Goal: Task Accomplishment & Management: Manage account settings

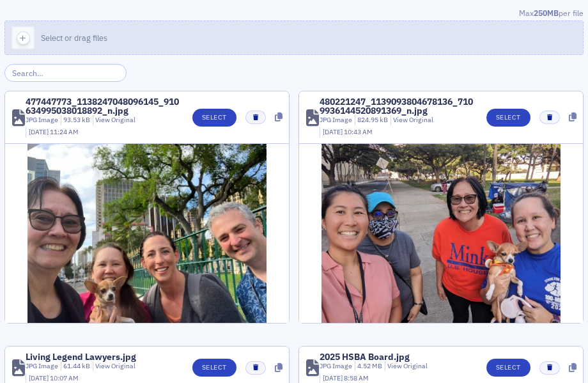
click at [246, 36] on button "Select or drag files" at bounding box center [293, 37] width 579 height 35
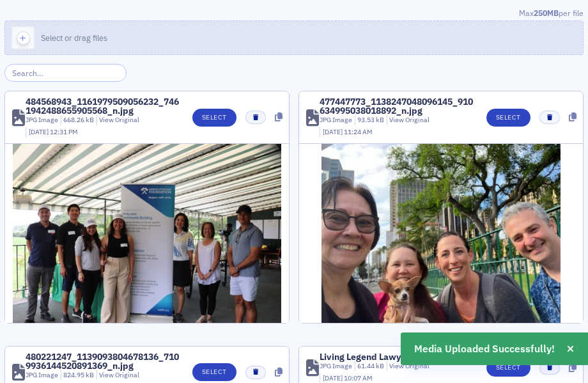
click at [232, 41] on button "Select or drag files" at bounding box center [293, 37] width 579 height 35
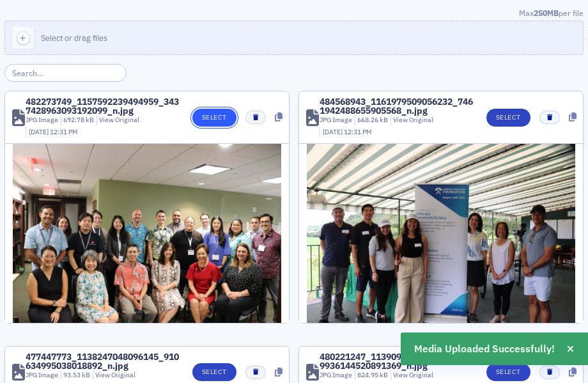
click at [216, 113] on button "Select" at bounding box center [215, 118] width 44 height 18
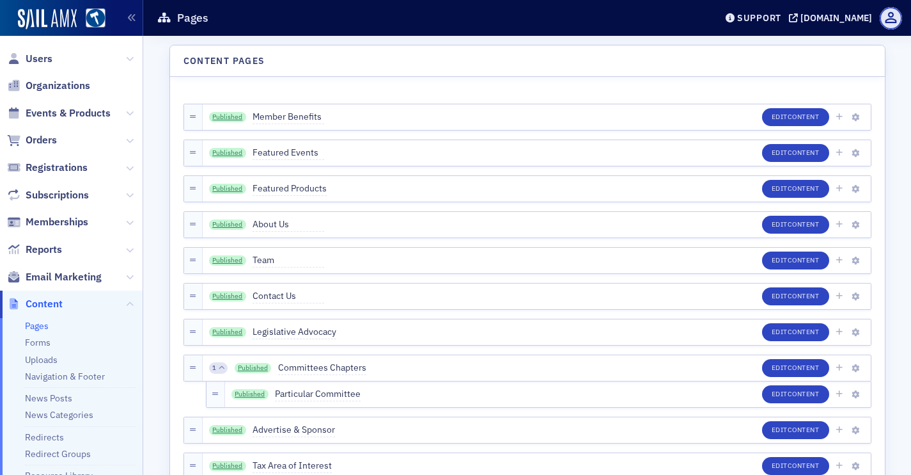
scroll to position [1094, 0]
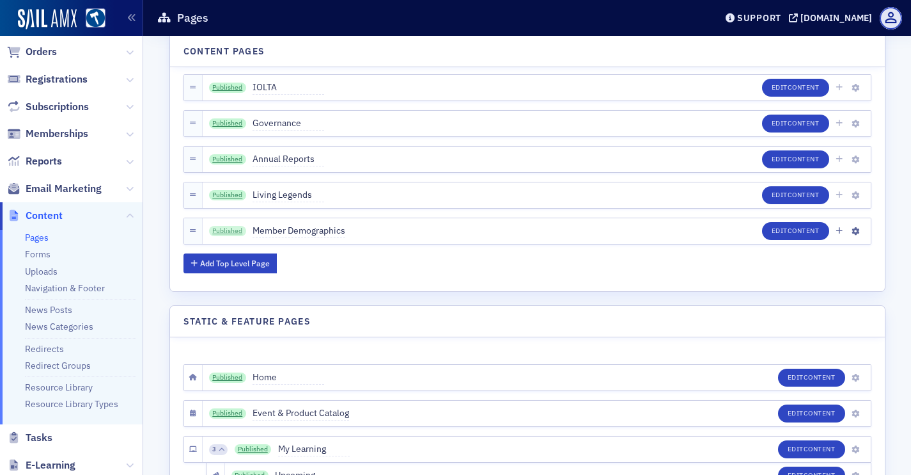
click at [212, 227] on link "Published" at bounding box center [227, 231] width 37 height 10
click at [236, 157] on link "Published" at bounding box center [227, 159] width 37 height 10
click at [215, 223] on div "Published Member Demographics Edit Content" at bounding box center [537, 231] width 668 height 26
click at [230, 232] on link "Published" at bounding box center [227, 231] width 37 height 10
click at [59, 290] on link "Navigation & Footer" at bounding box center [65, 288] width 80 height 12
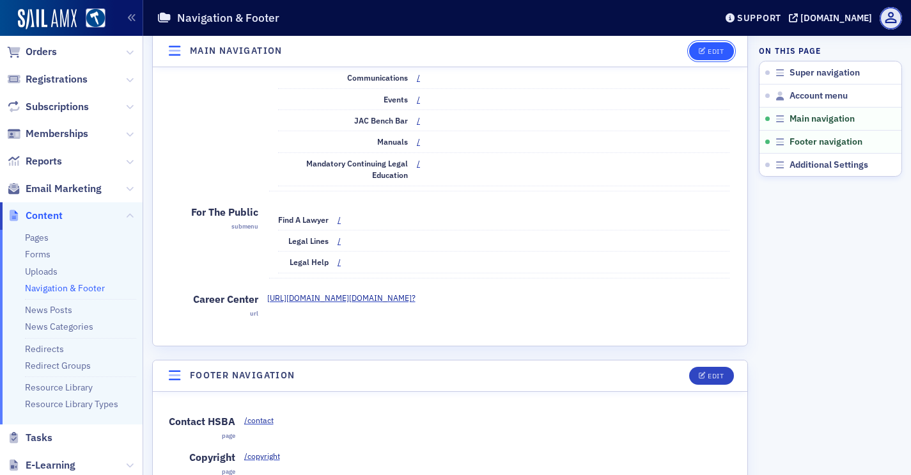
click at [690, 48] on button "Edit" at bounding box center [711, 51] width 44 height 18
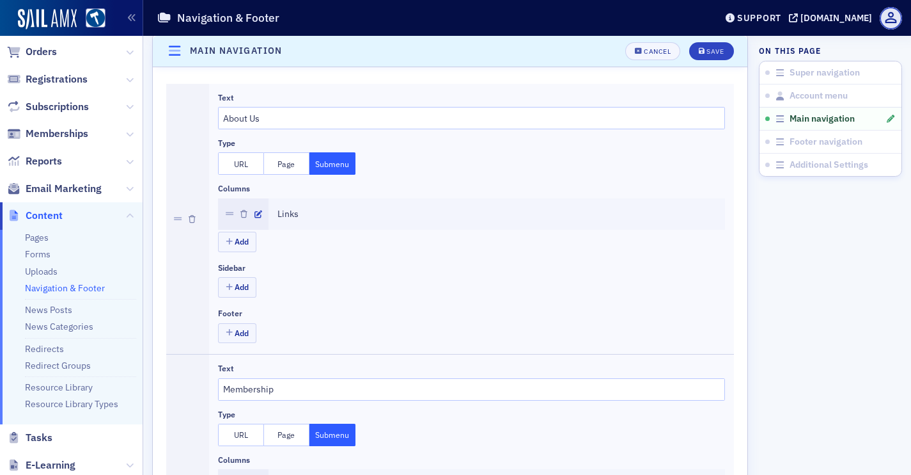
scroll to position [398, 0]
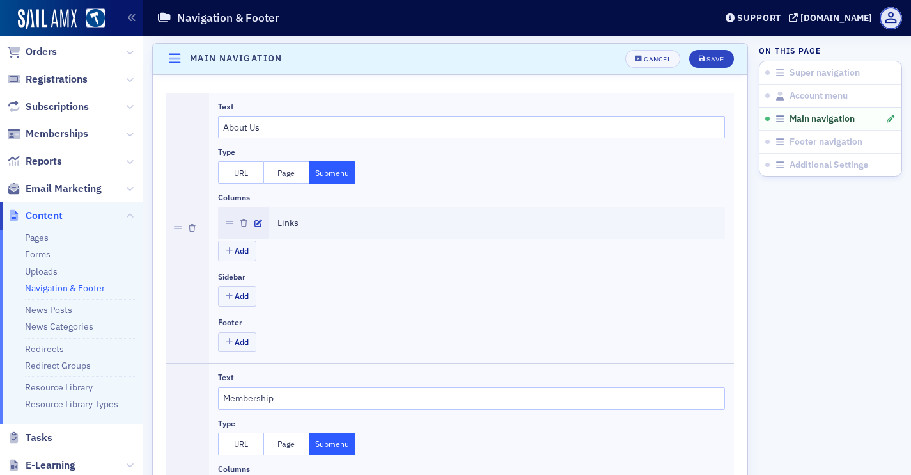
click at [249, 223] on div at bounding box center [243, 222] width 51 height 31
click at [261, 223] on icon "button" at bounding box center [259, 223] width 8 height 8
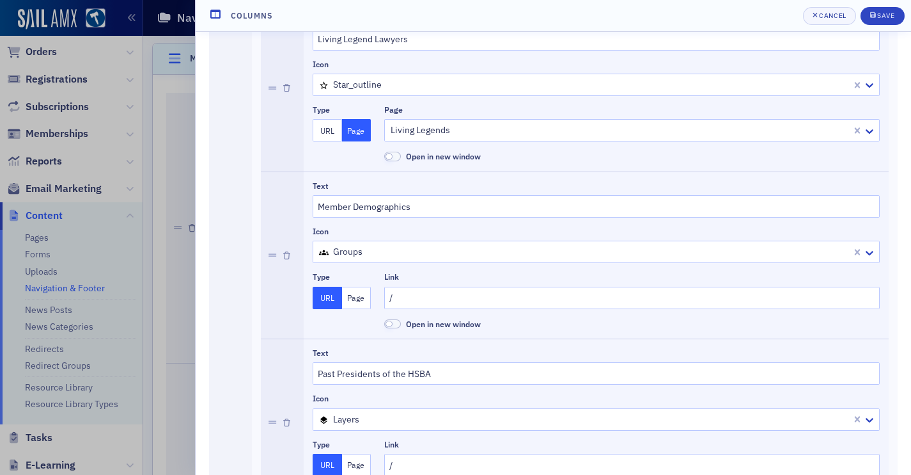
scroll to position [1016, 0]
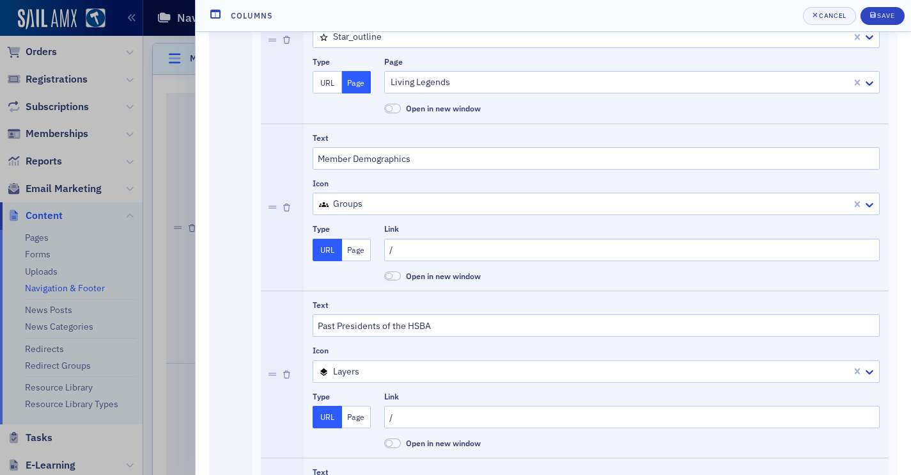
click at [354, 249] on button "Page" at bounding box center [356, 250] width 29 height 22
click at [419, 256] on div at bounding box center [625, 250] width 473 height 16
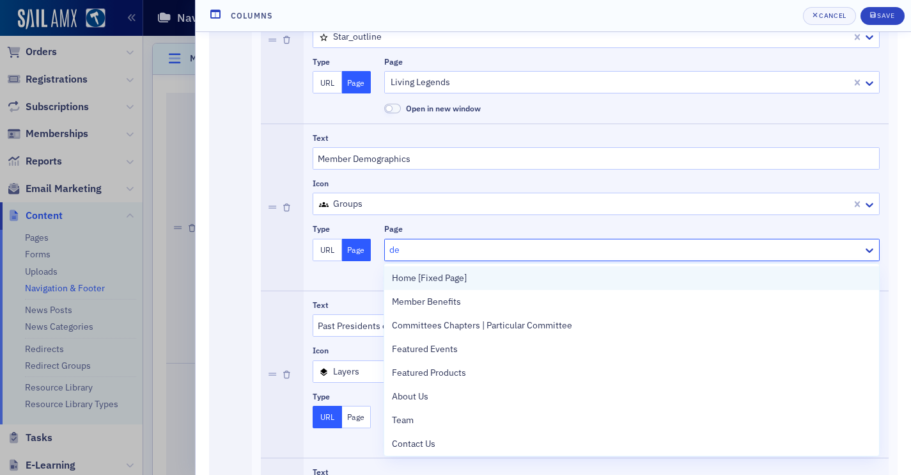
type input "dem"
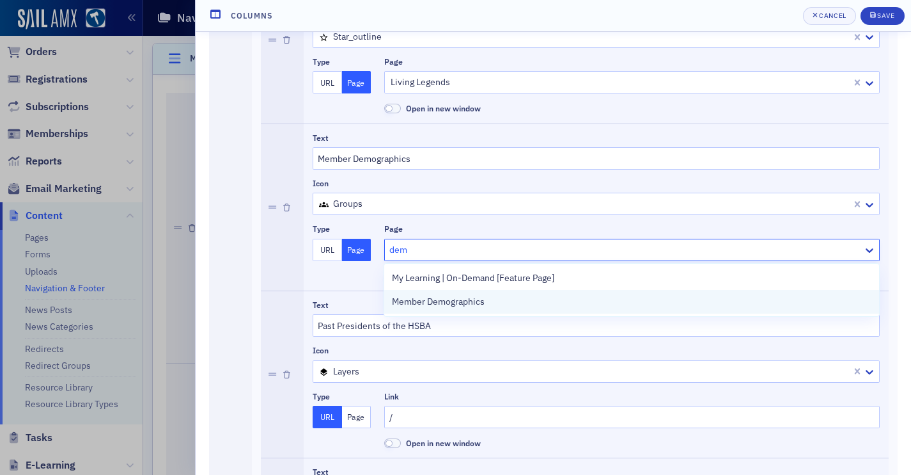
click at [513, 303] on div "Member Demographics" at bounding box center [632, 301] width 480 height 13
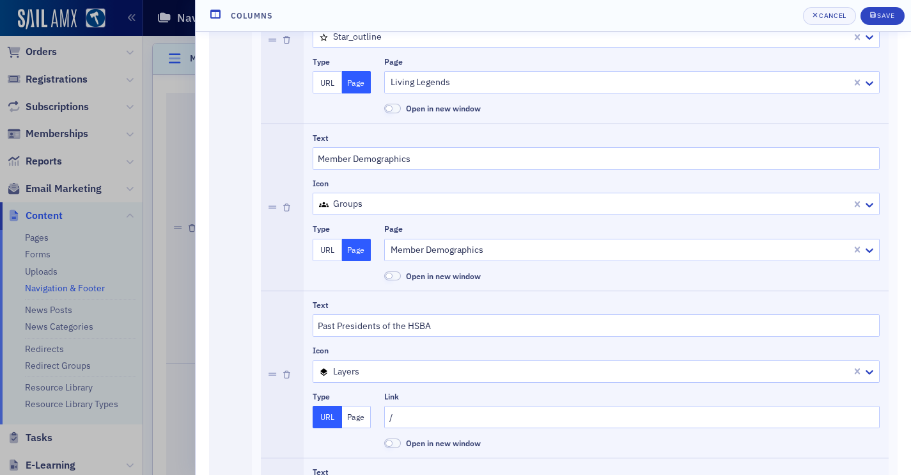
click at [888, 4] on header "Columns Cancel Save" at bounding box center [554, 16] width 716 height 32
click at [888, 10] on button "Save" at bounding box center [883, 16] width 44 height 18
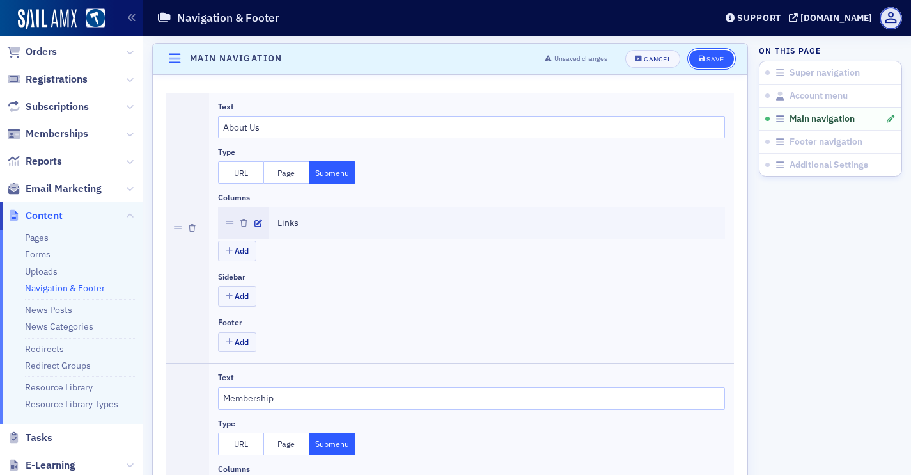
click at [719, 57] on div "Save" at bounding box center [715, 59] width 17 height 7
